Goal: Find specific page/section: Find specific page/section

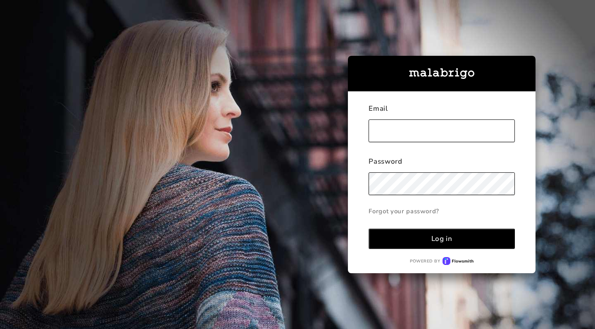
type input "[EMAIL_ADDRESS][DOMAIN_NAME]"
click at [433, 239] on div "Log in" at bounding box center [442, 239] width 21 height 10
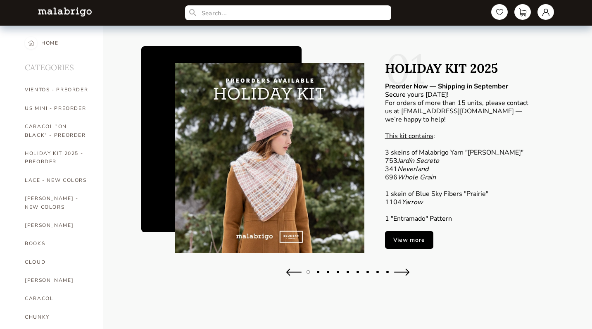
click at [404, 270] on button at bounding box center [402, 273] width 19 height 10
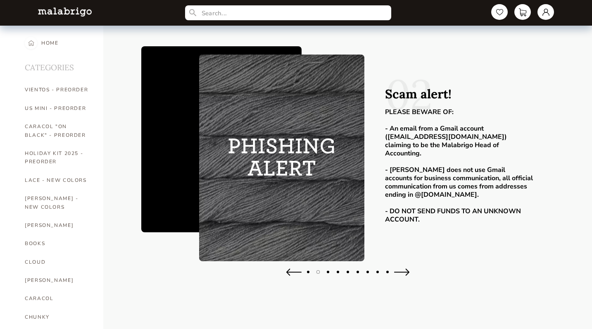
click at [404, 270] on button at bounding box center [402, 273] width 19 height 10
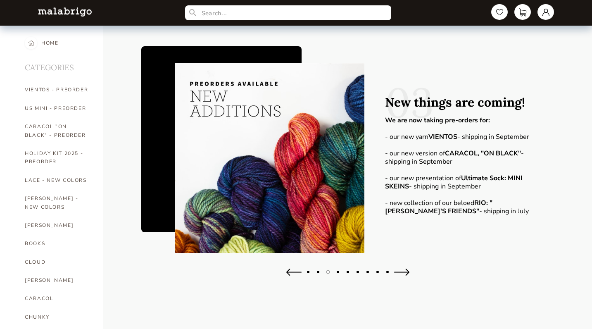
click at [404, 270] on button at bounding box center [402, 273] width 19 height 10
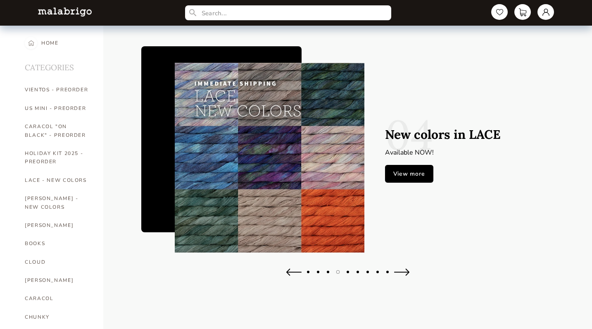
click at [404, 270] on button at bounding box center [402, 273] width 19 height 10
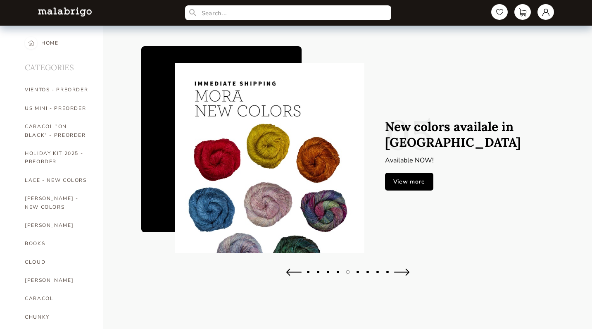
click at [404, 270] on button at bounding box center [402, 273] width 19 height 10
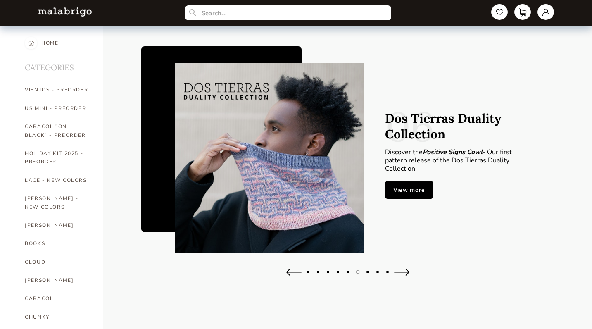
click at [404, 270] on button at bounding box center [402, 273] width 19 height 10
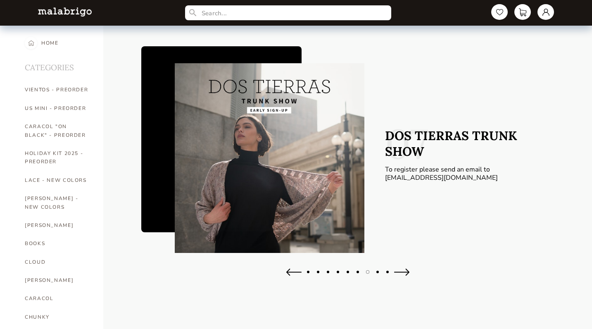
click at [404, 270] on button at bounding box center [402, 273] width 19 height 10
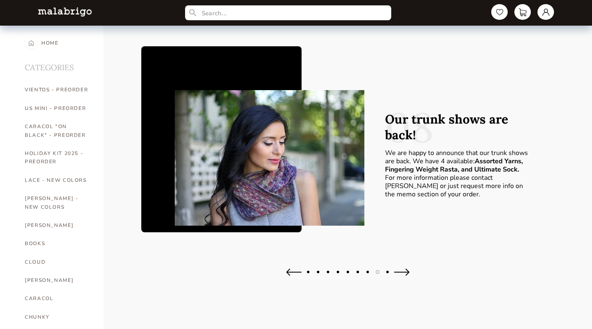
click at [404, 270] on button at bounding box center [402, 273] width 19 height 10
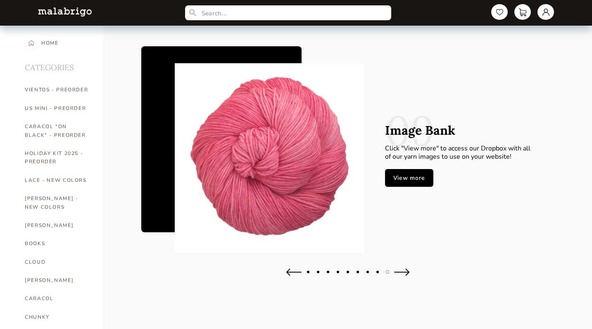
click at [419, 179] on link "View more" at bounding box center [409, 178] width 48 height 18
click at [540, 14] on link at bounding box center [546, 11] width 18 height 17
click at [496, 79] on div "Orders" at bounding box center [512, 82] width 74 height 22
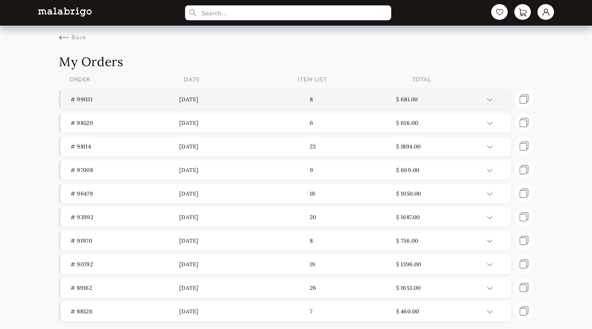
click at [284, 93] on header "# 99031 [DATE] 8 $ 681.00" at bounding box center [285, 99] width 451 height 19
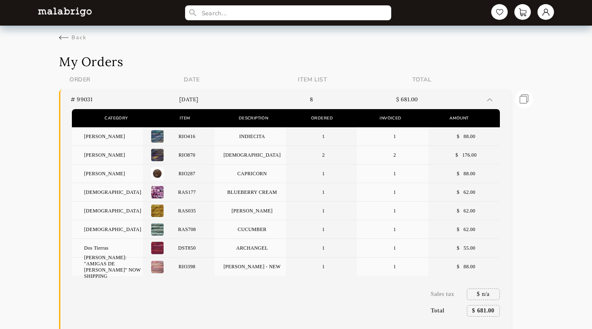
click at [252, 191] on p "BLUEBERRY CREAM" at bounding box center [251, 192] width 72 height 18
click at [153, 191] on img at bounding box center [157, 192] width 12 height 12
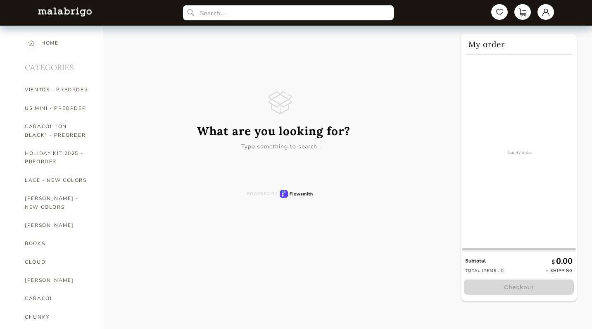
click at [301, 17] on input "text" at bounding box center [288, 12] width 211 height 15
type input "r"
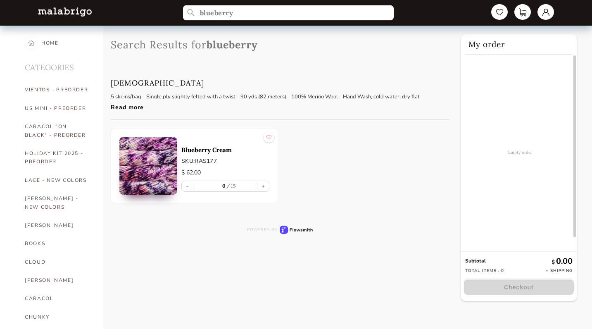
type input "blueberry"
click at [225, 149] on p "Blueberry Cream" at bounding box center [226, 150] width 88 height 8
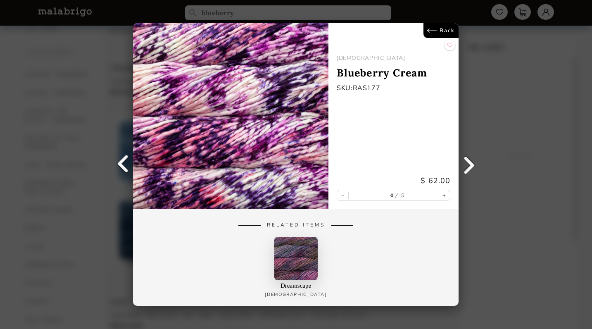
scroll to position [17, 0]
click at [267, 97] on img at bounding box center [231, 116] width 196 height 186
click at [434, 31] on link "Back" at bounding box center [441, 30] width 35 height 15
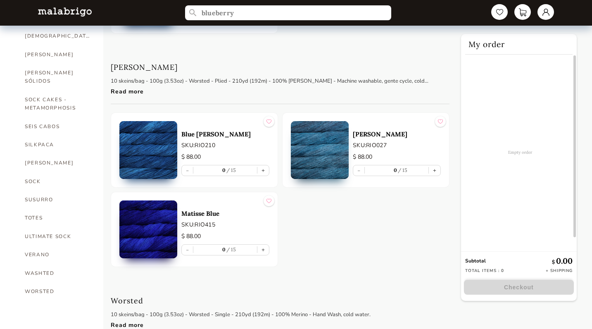
scroll to position [484, 0]
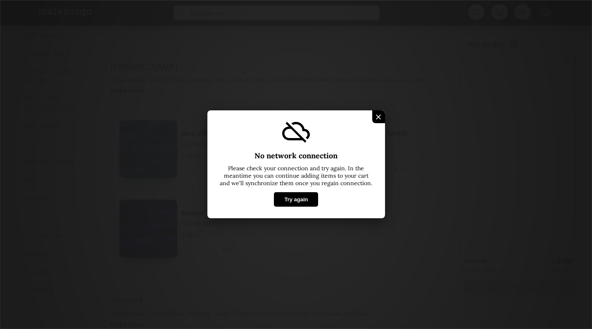
click at [381, 114] on div at bounding box center [378, 116] width 13 height 13
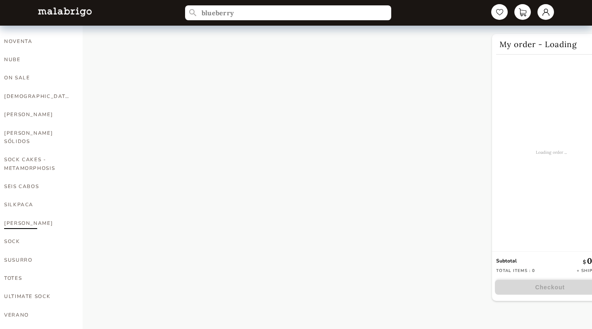
scroll to position [466, 0]
click at [19, 88] on link "[DEMOGRAPHIC_DATA]" at bounding box center [37, 97] width 66 height 18
select select "INDEX"
